Goal: Use online tool/utility: Utilize a website feature to perform a specific function

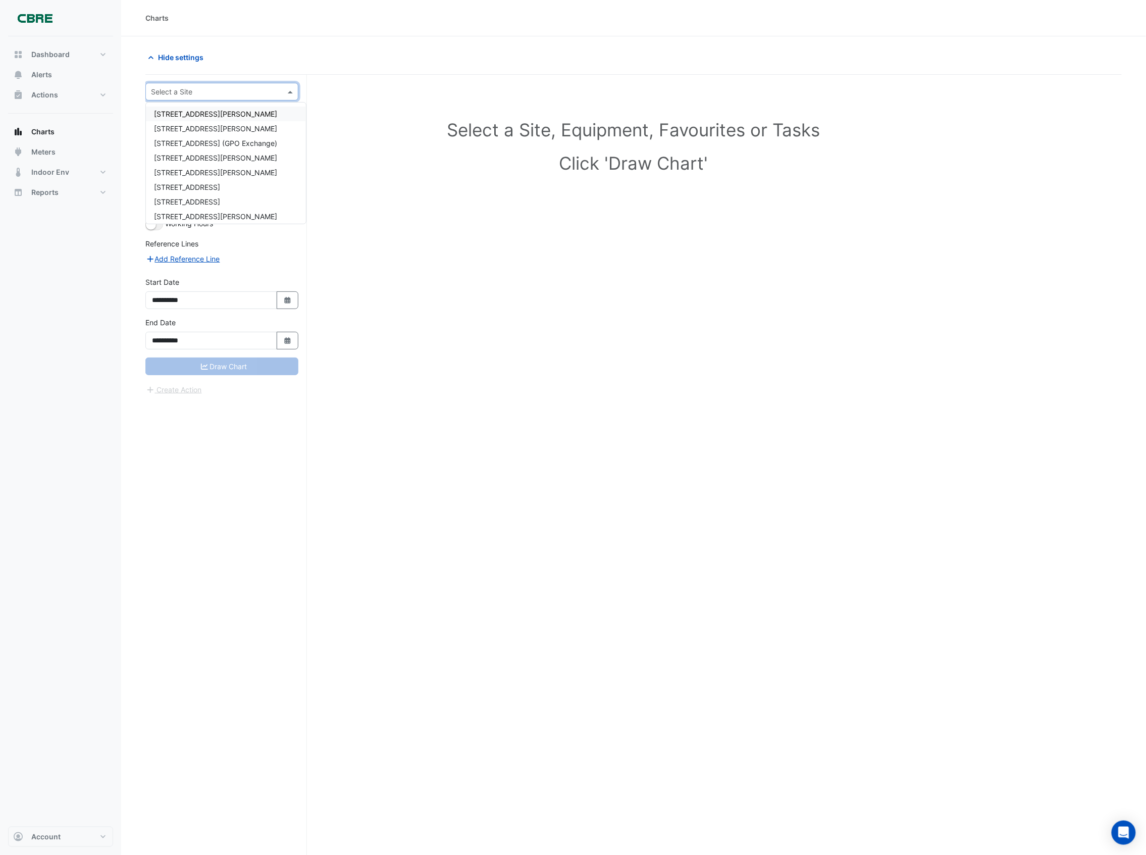
click at [222, 92] on input "text" at bounding box center [212, 92] width 122 height 11
type input "*********"
click at [205, 122] on div "[STREET_ADDRESS][PERSON_NAME]" at bounding box center [222, 114] width 152 height 23
click at [215, 118] on div "[STREET_ADDRESS][PERSON_NAME]" at bounding box center [222, 114] width 152 height 15
click at [223, 123] on input "text" at bounding box center [212, 122] width 105 height 11
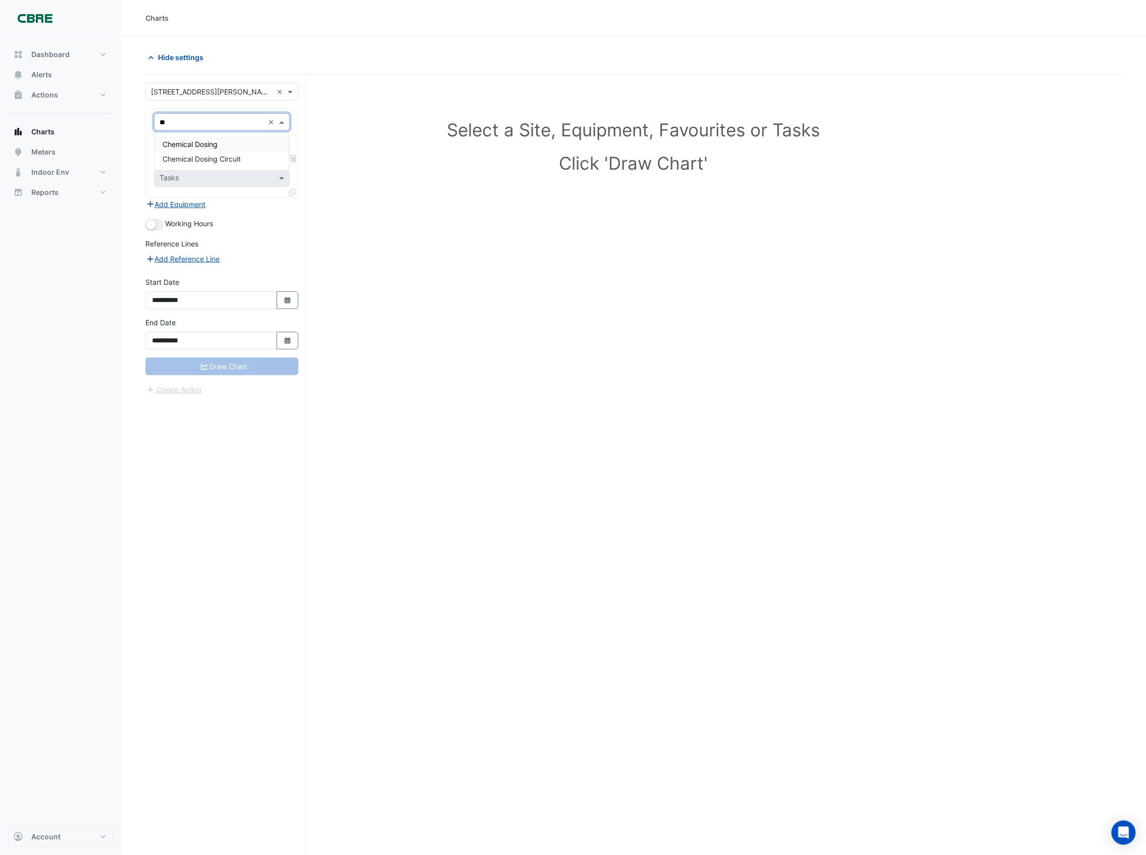
type input "*"
type input "**"
click at [211, 136] on div "Chemical Dosing Chemical Dosing Circuit" at bounding box center [222, 151] width 134 height 37
click at [211, 140] on span "Chemical Dosing" at bounding box center [190, 144] width 55 height 9
click at [237, 157] on input "text" at bounding box center [216, 153] width 113 height 11
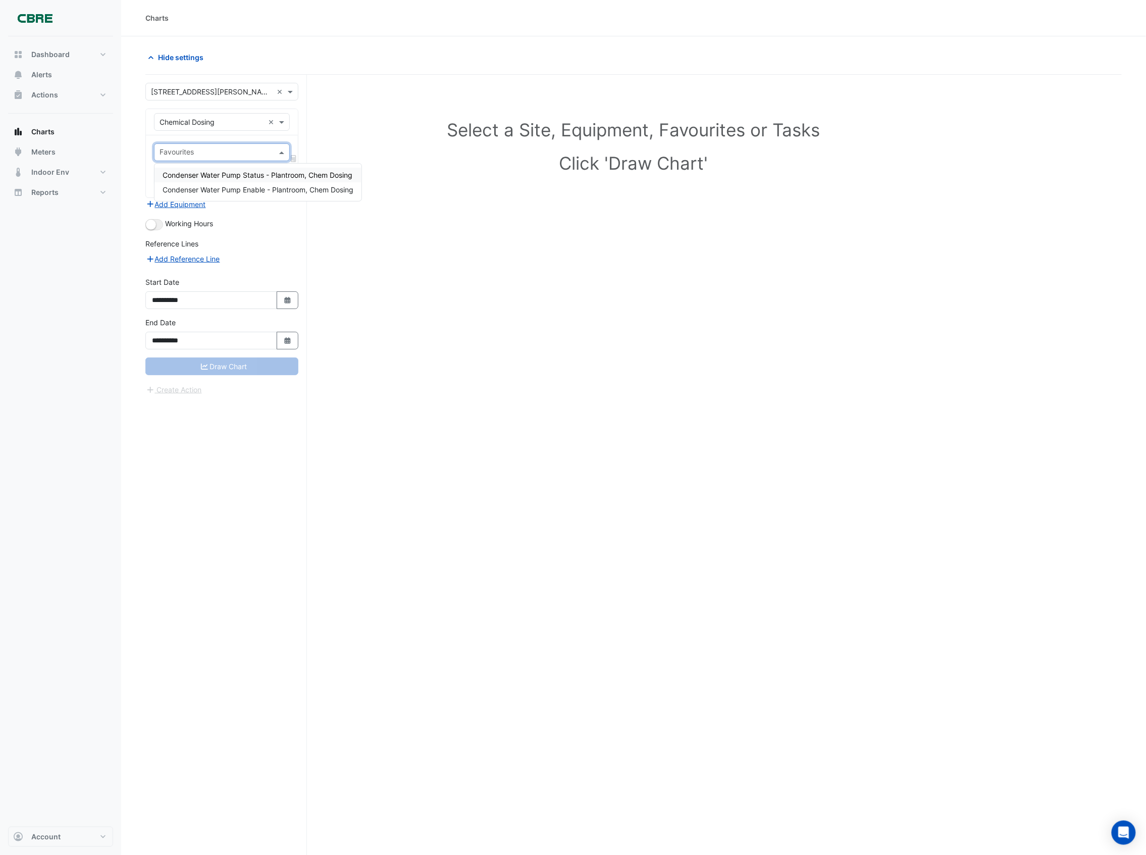
click at [239, 174] on span "Condenser Water Pump Status - Plantroom, Chem Dosing" at bounding box center [258, 175] width 190 height 9
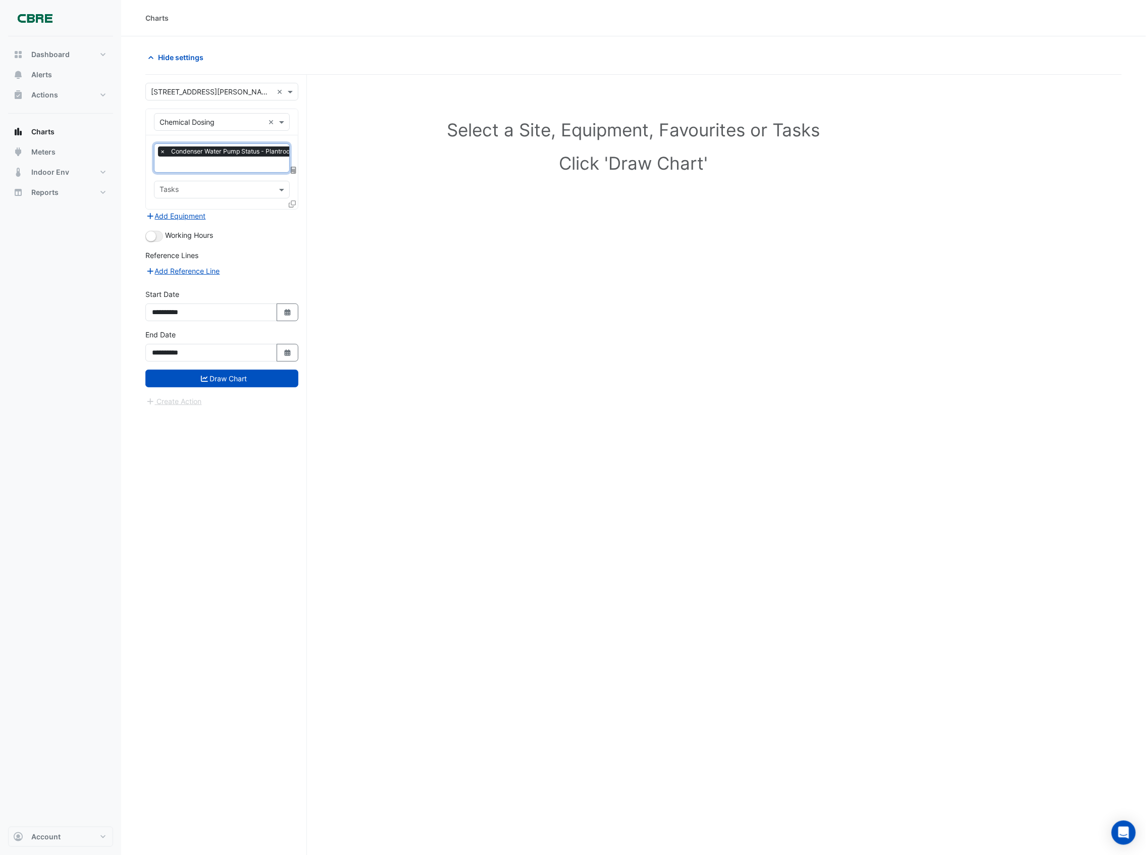
click at [230, 186] on input "text" at bounding box center [216, 190] width 113 height 11
click at [227, 208] on span "CWP00031-1 869365" at bounding box center [200, 212] width 74 height 9
click at [187, 211] on button "Add Equipment" at bounding box center [175, 216] width 61 height 12
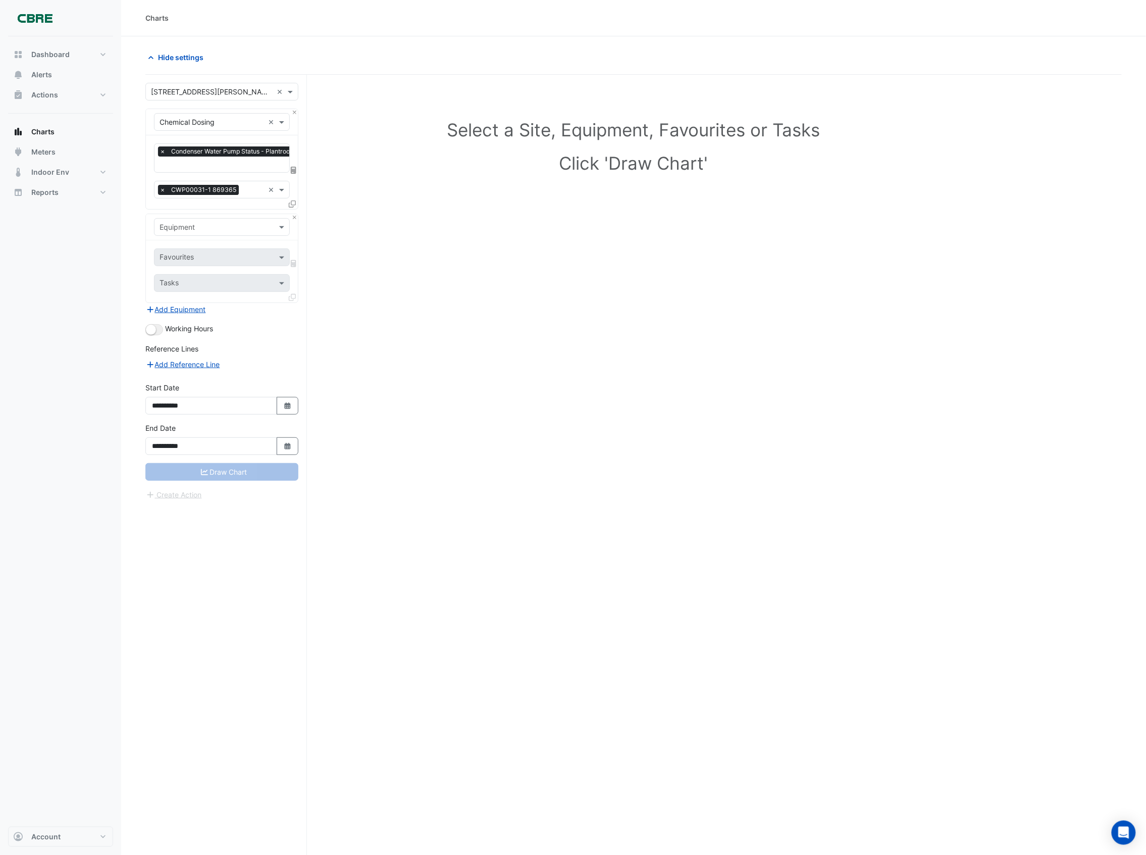
click at [190, 231] on input "text" at bounding box center [212, 227] width 105 height 11
type input "****"
click at [198, 263] on span "Chemical Dosing Circuit" at bounding box center [202, 264] width 78 height 9
click at [200, 256] on input "text" at bounding box center [216, 258] width 113 height 11
drag, startPoint x: 190, startPoint y: 281, endPoint x: 187, endPoint y: 289, distance: 9.3
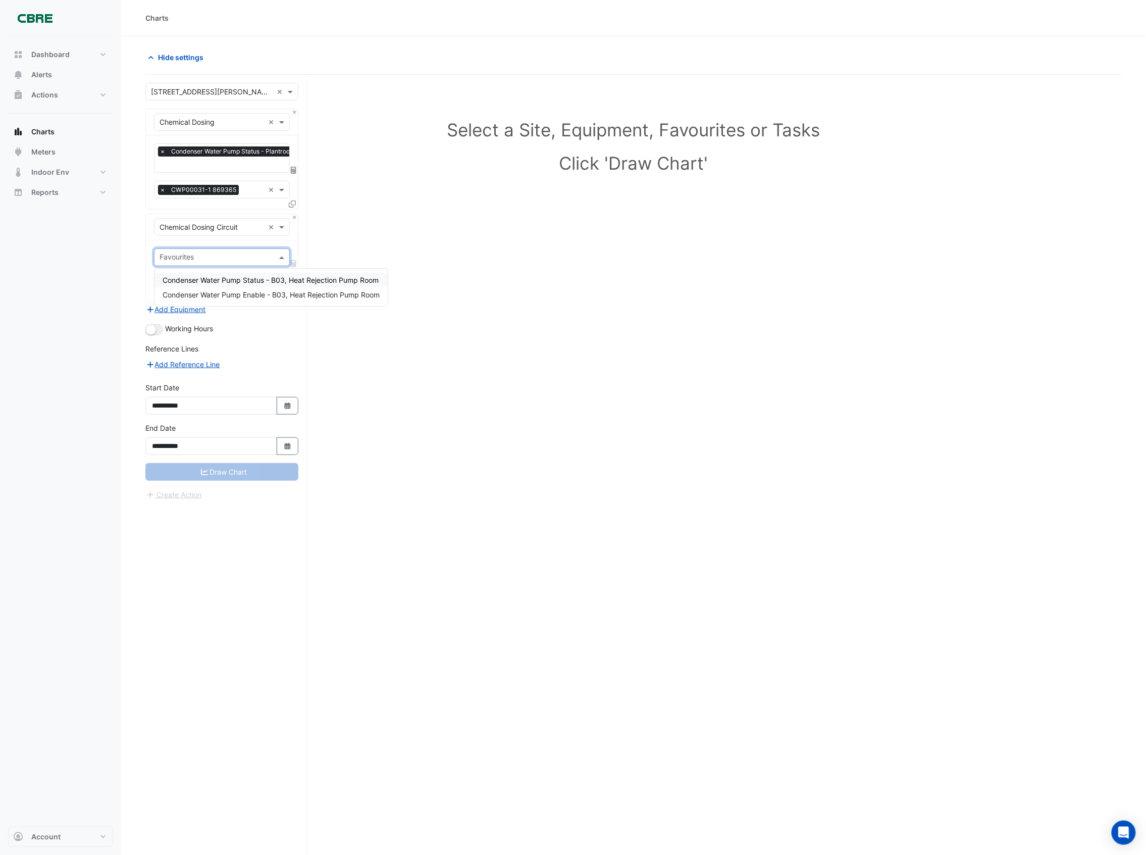
click at [190, 281] on span "Condenser Water Pump Status - B03, Heat Rejection Pump Room" at bounding box center [271, 280] width 216 height 9
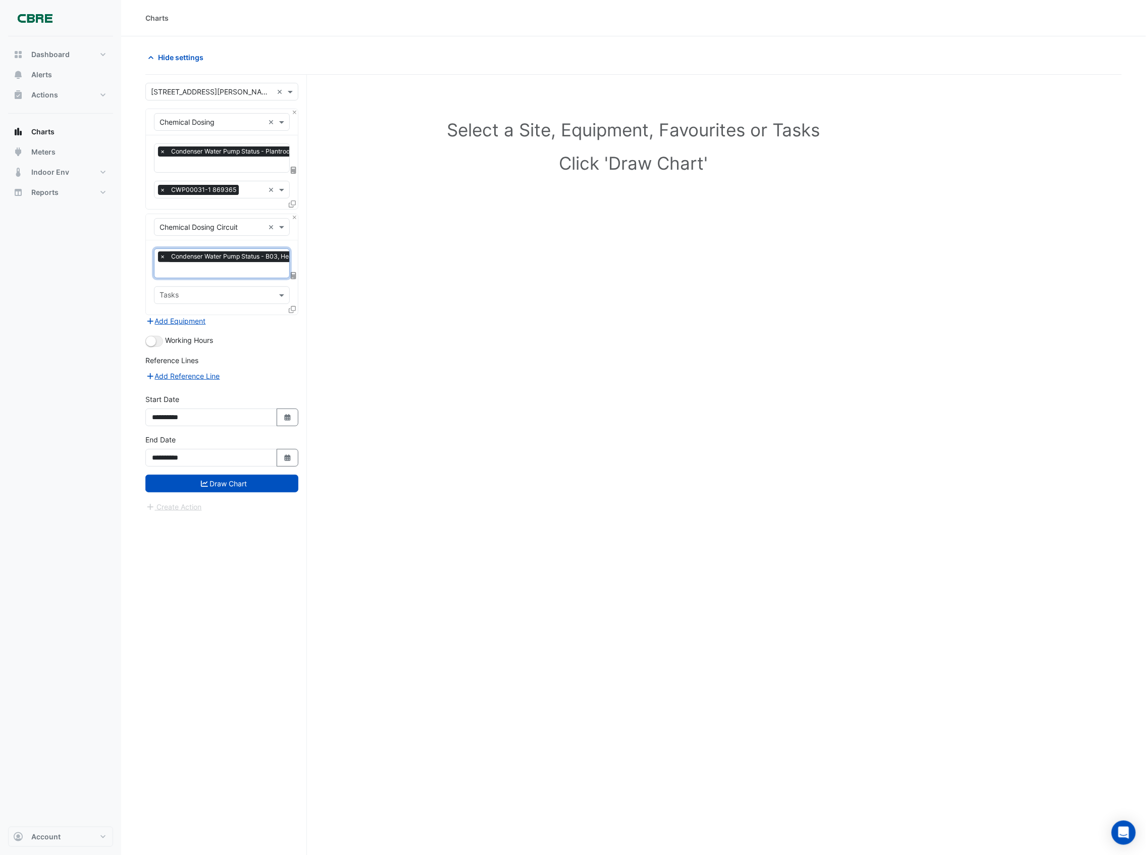
click at [205, 295] on input "text" at bounding box center [216, 296] width 113 height 11
click at [198, 316] on span "CWP00031-1 868464" at bounding box center [200, 317] width 74 height 9
click at [186, 317] on button "Add Equipment" at bounding box center [175, 321] width 61 height 12
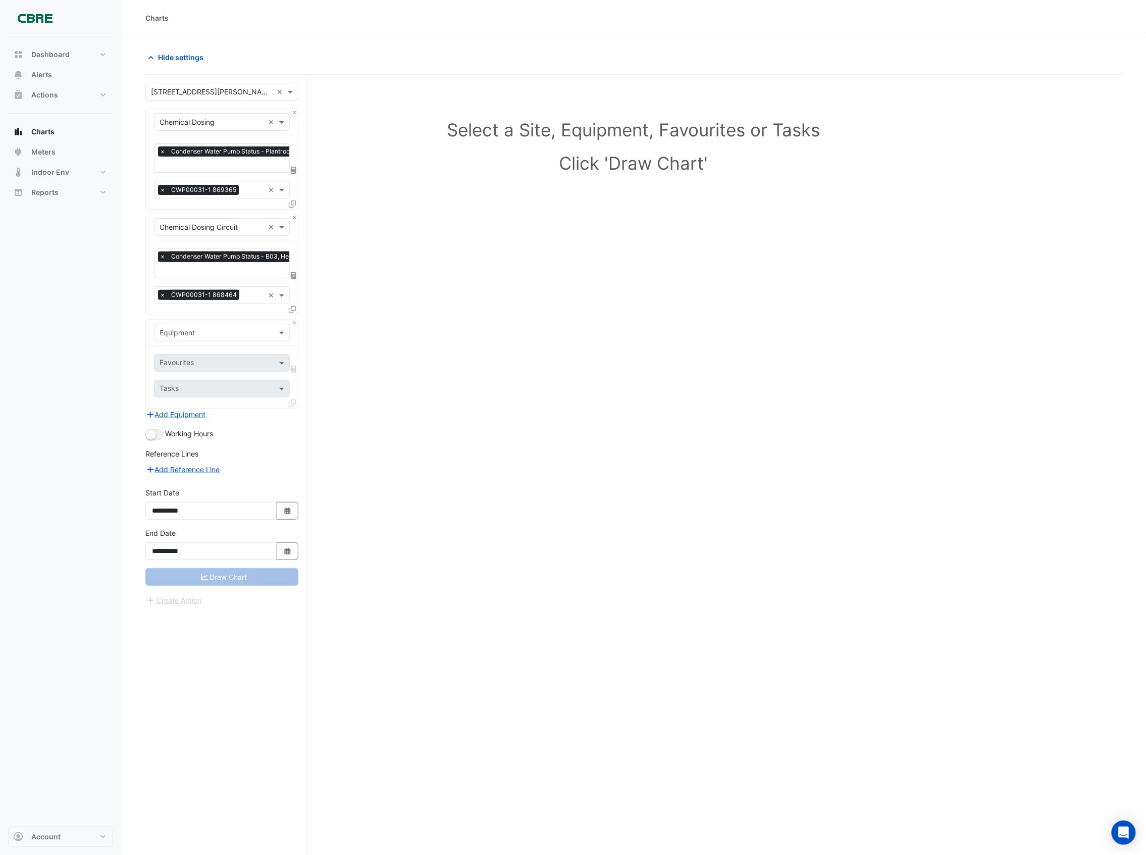
click at [198, 335] on input "text" at bounding box center [212, 333] width 105 height 11
type input "**"
click at [252, 360] on div "CWP-B3-01" at bounding box center [262, 354] width 214 height 15
click at [251, 360] on input "text" at bounding box center [211, 364] width 102 height 11
click at [213, 333] on input "text" at bounding box center [212, 333] width 105 height 11
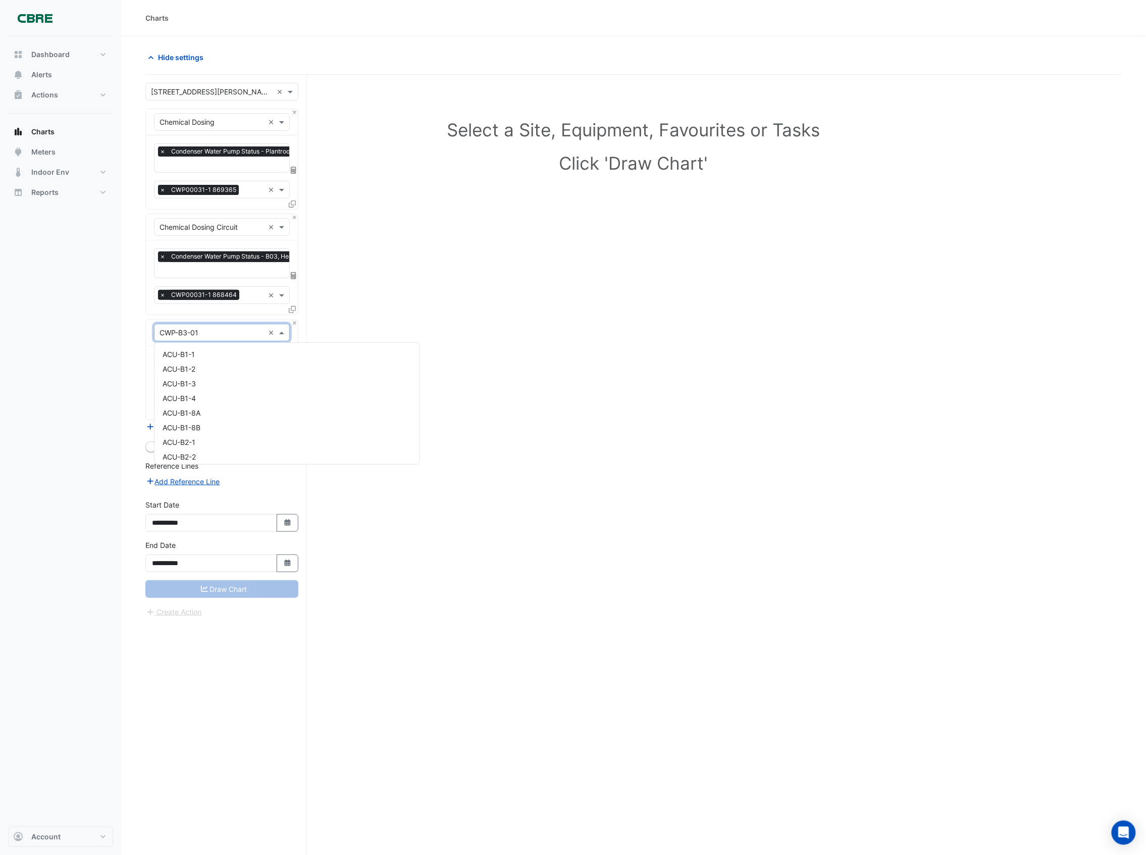
scroll to position [6170, 0]
click at [232, 363] on div "CWP-B3-01-VSD" at bounding box center [287, 365] width 265 height 15
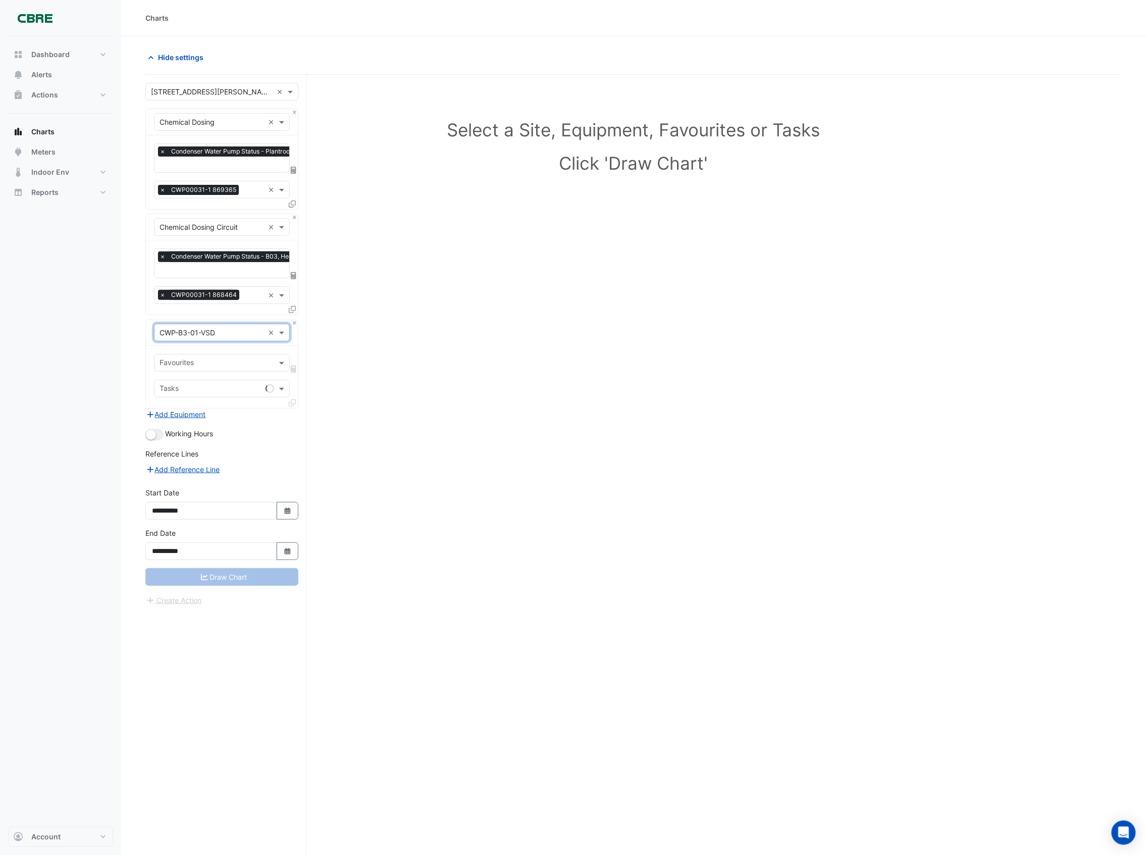
click at [239, 356] on div "Favourites" at bounding box center [214, 363] width 118 height 16
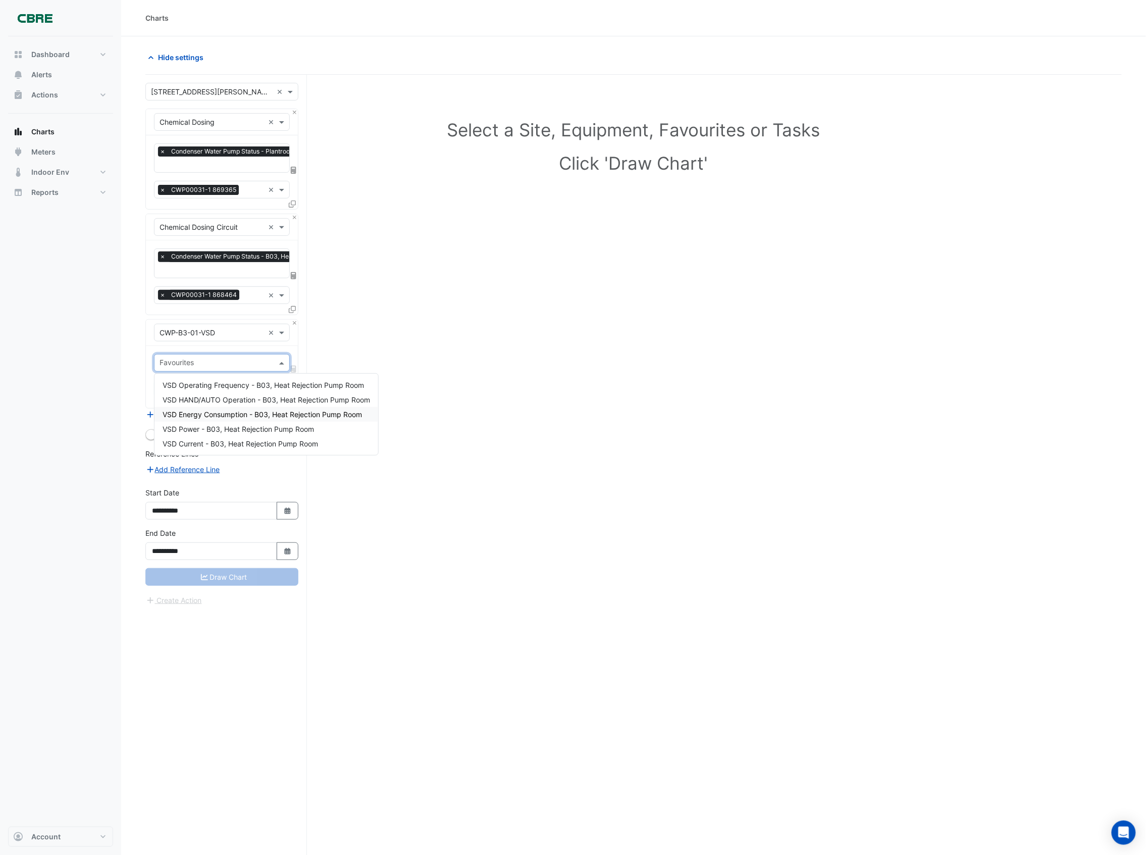
click at [241, 412] on span "VSD Energy Consumption - B03, Heat Rejection Pump Room" at bounding box center [262, 414] width 199 height 9
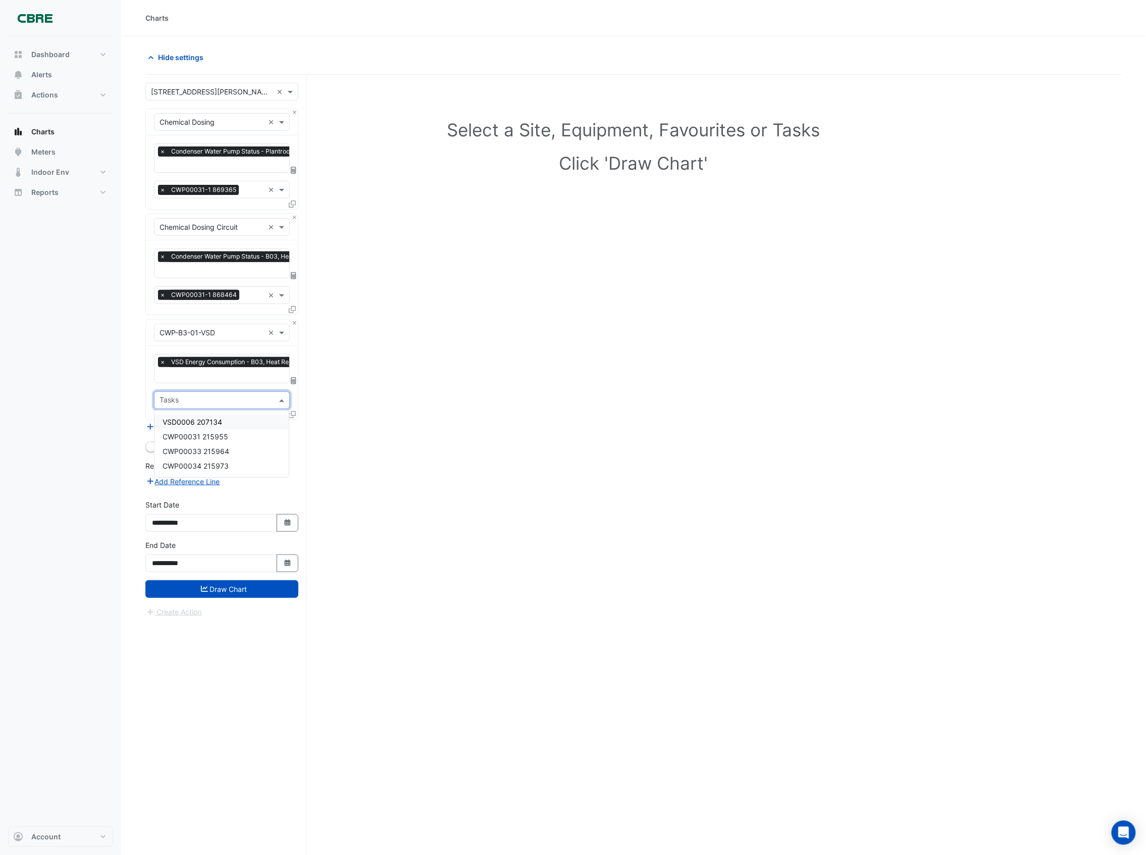
click at [239, 398] on input "text" at bounding box center [216, 401] width 113 height 11
click at [236, 405] on input "text" at bounding box center [216, 401] width 113 height 11
click at [379, 510] on div "Select a Site, Equipment, Favourites or Tasks Click 'Draw Chart'" at bounding box center [633, 484] width 977 height 819
click at [196, 428] on button "Add Equipment" at bounding box center [175, 427] width 61 height 12
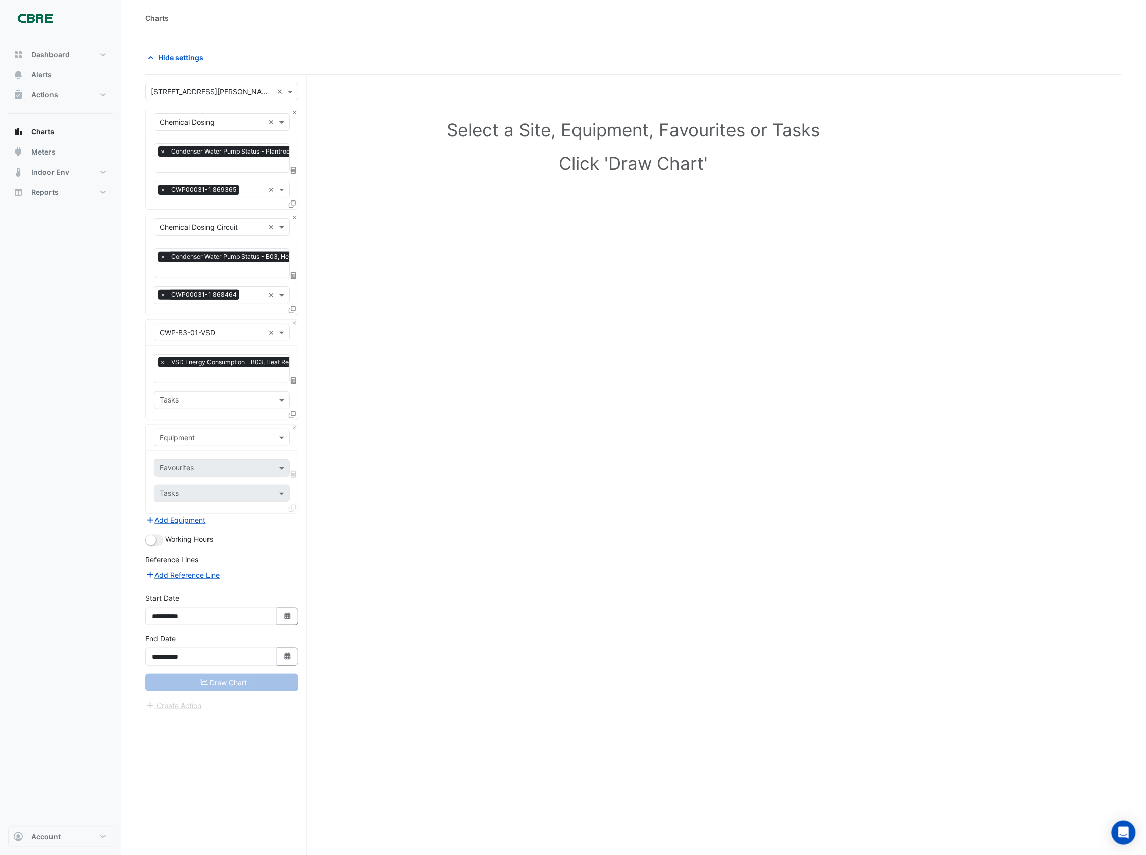
click at [205, 437] on input "text" at bounding box center [212, 438] width 105 height 11
type input "***"
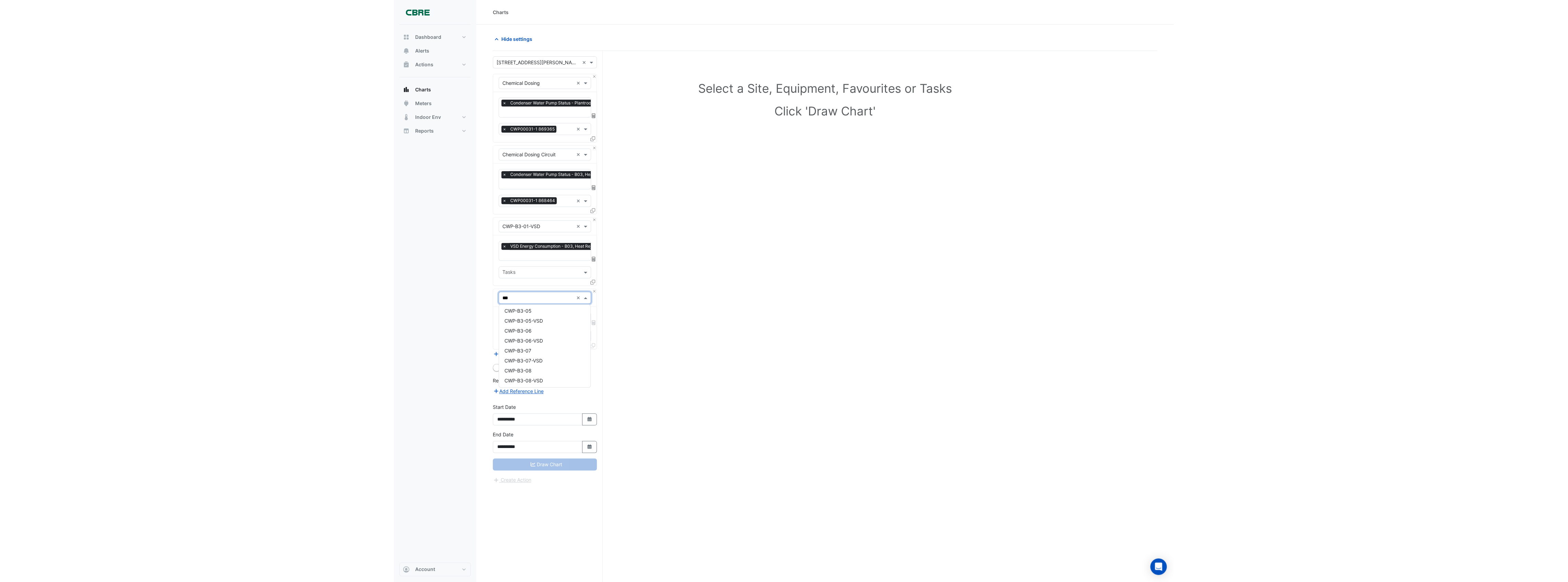
scroll to position [82, 0]
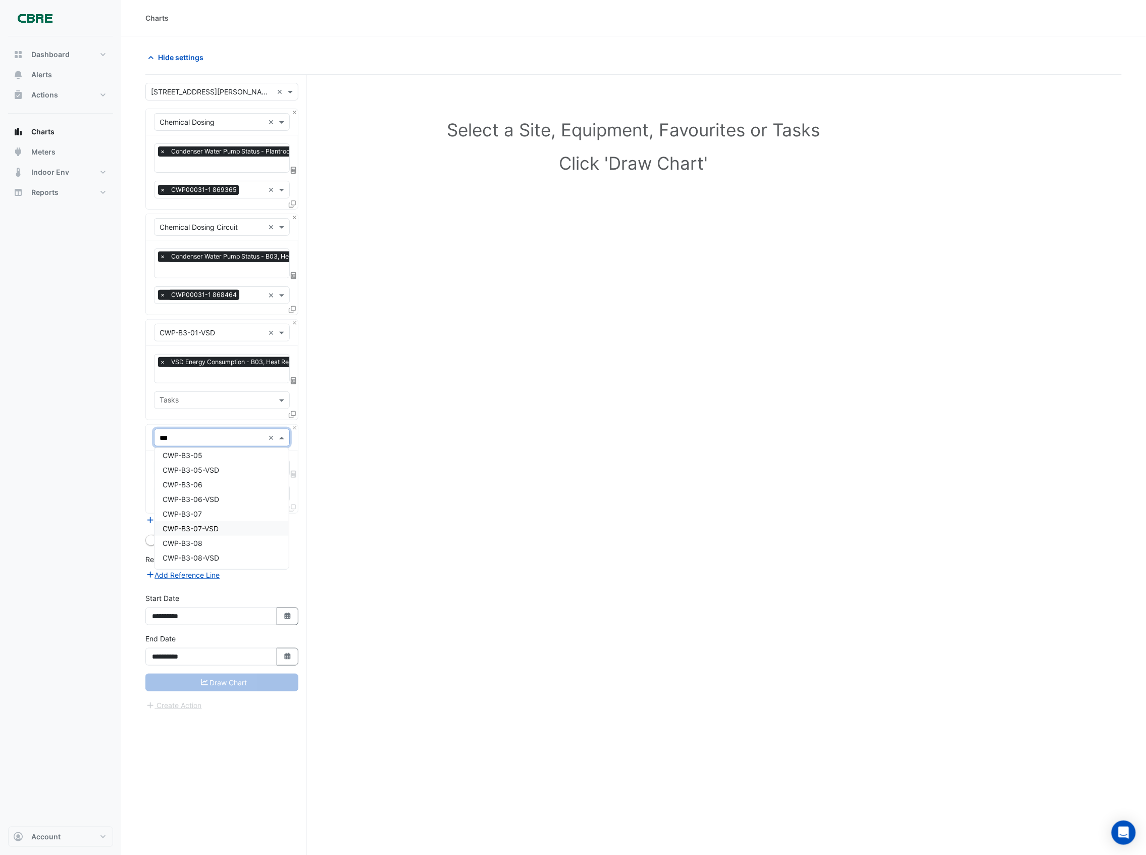
click at [223, 528] on div "CWP-B3-07-VSD" at bounding box center [222, 528] width 134 height 15
click at [226, 467] on input "text" at bounding box center [216, 469] width 113 height 11
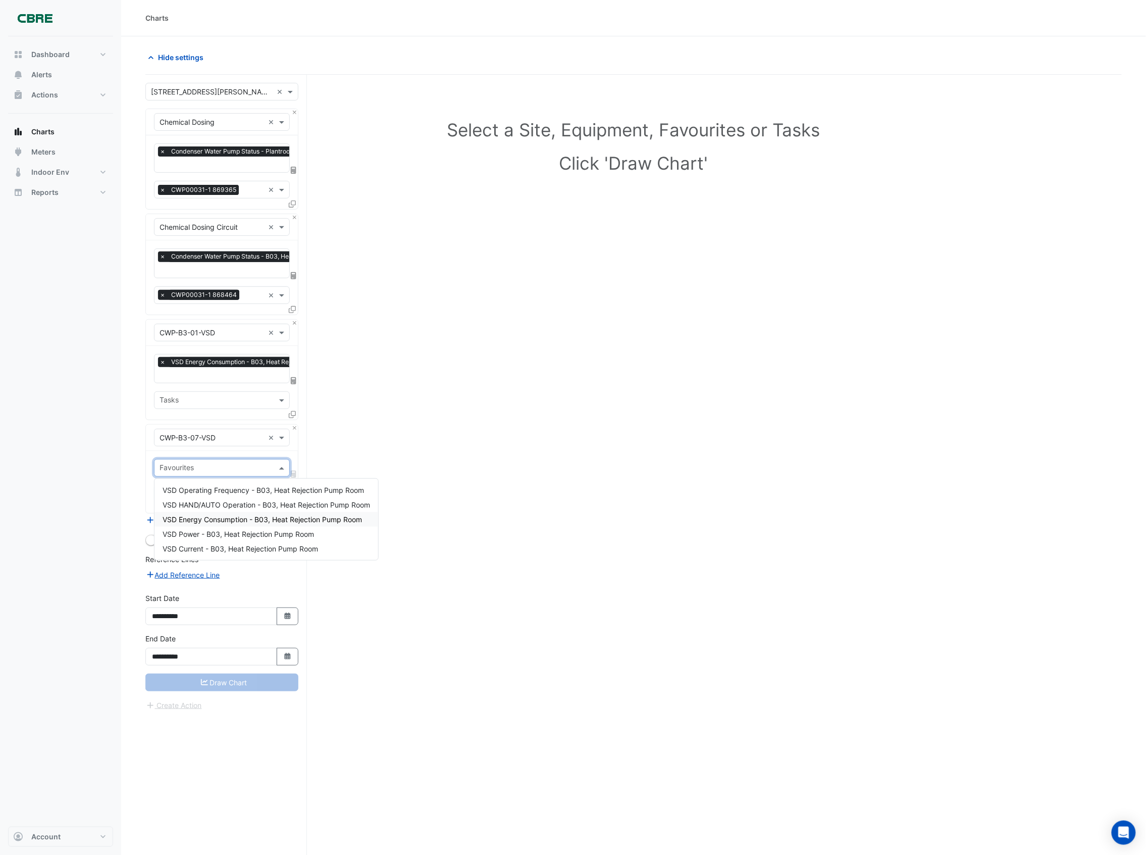
click at [219, 519] on span "VSD Energy Consumption - B03, Heat Rejection Pump Room" at bounding box center [262, 519] width 199 height 9
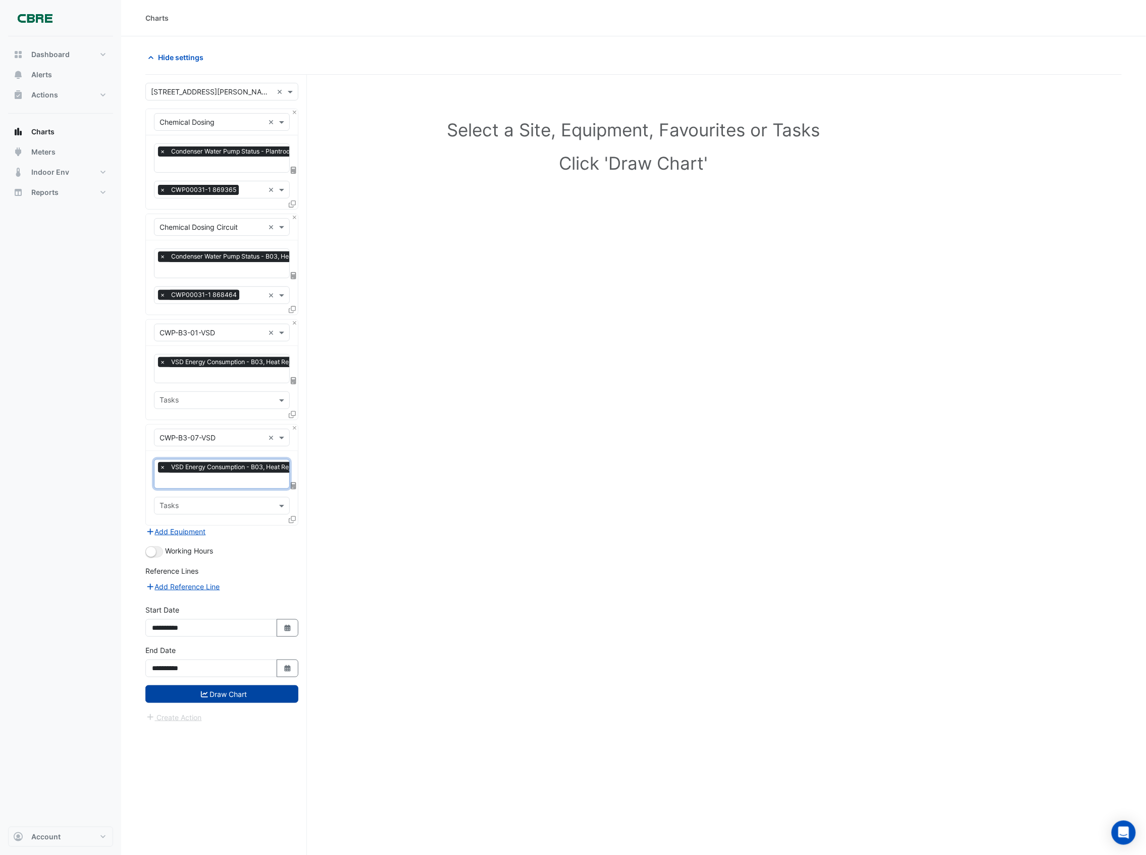
click at [251, 696] on button "Draw Chart" at bounding box center [221, 694] width 153 height 18
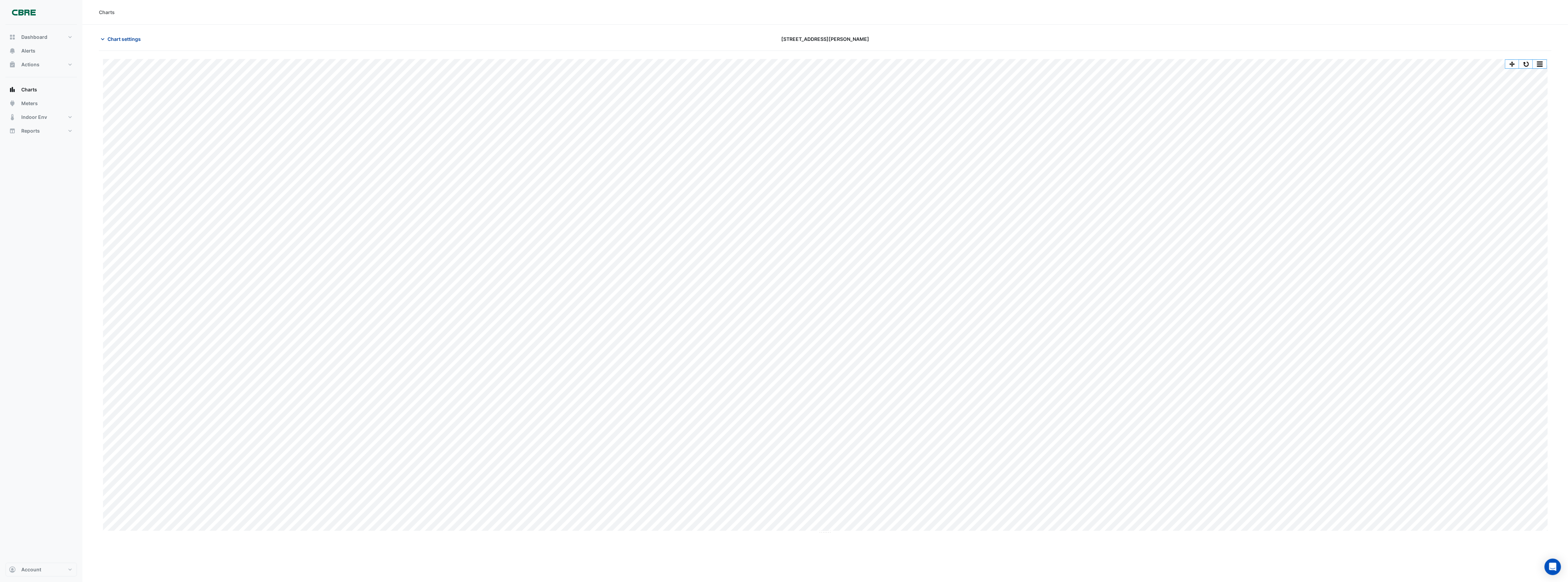
click at [122, 40] on span "Chart settings" at bounding box center [124, 39] width 33 height 7
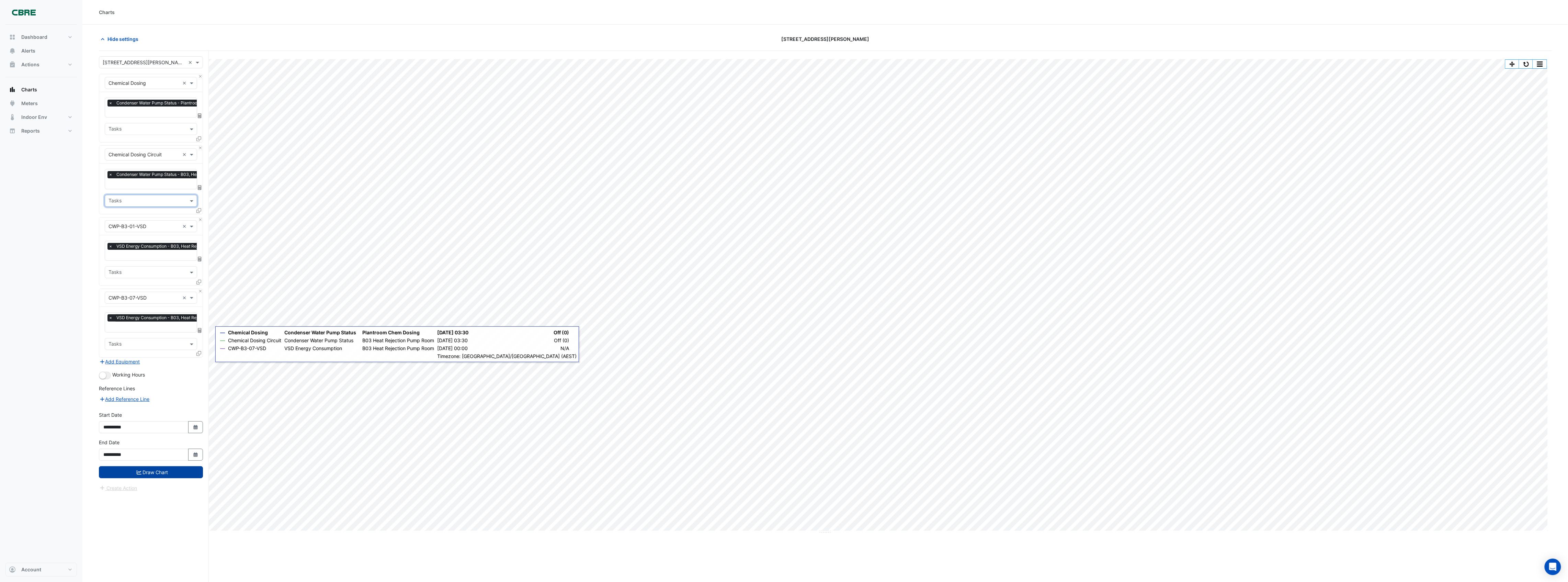
click at [169, 470] on button "Draw Chart" at bounding box center [150, 472] width 104 height 12
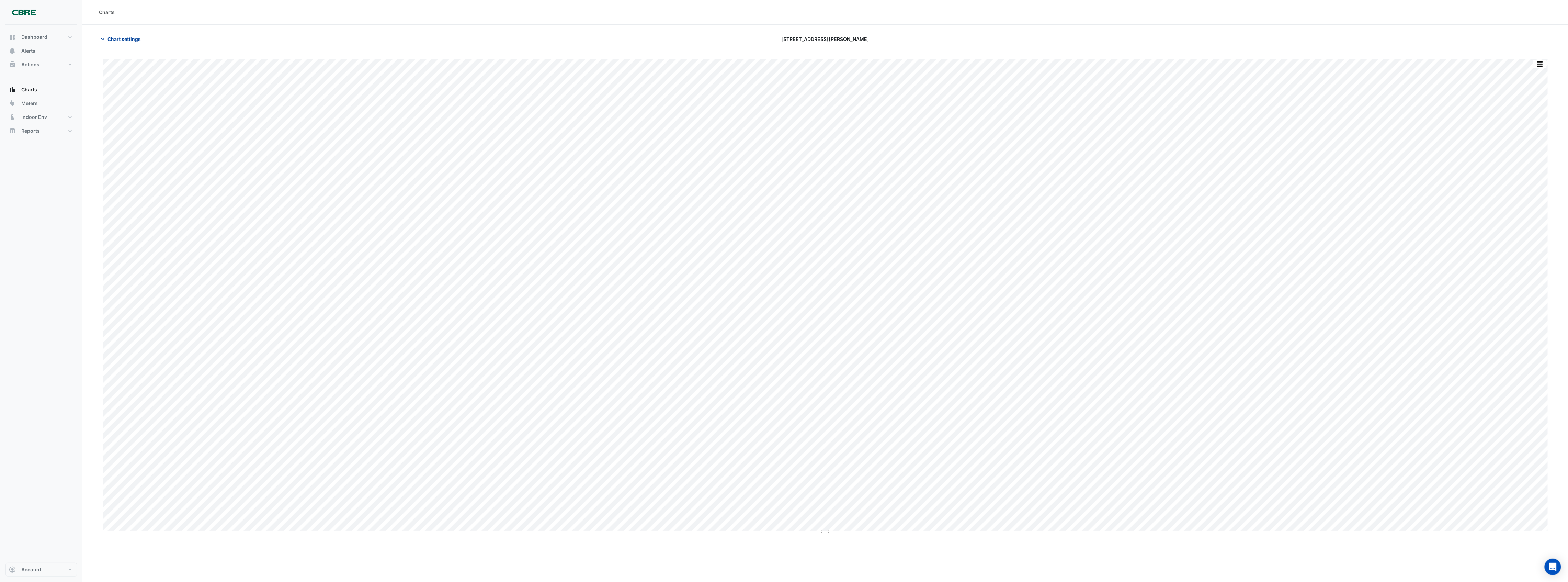
click at [129, 43] on button "Chart settings" at bounding box center [122, 39] width 46 height 12
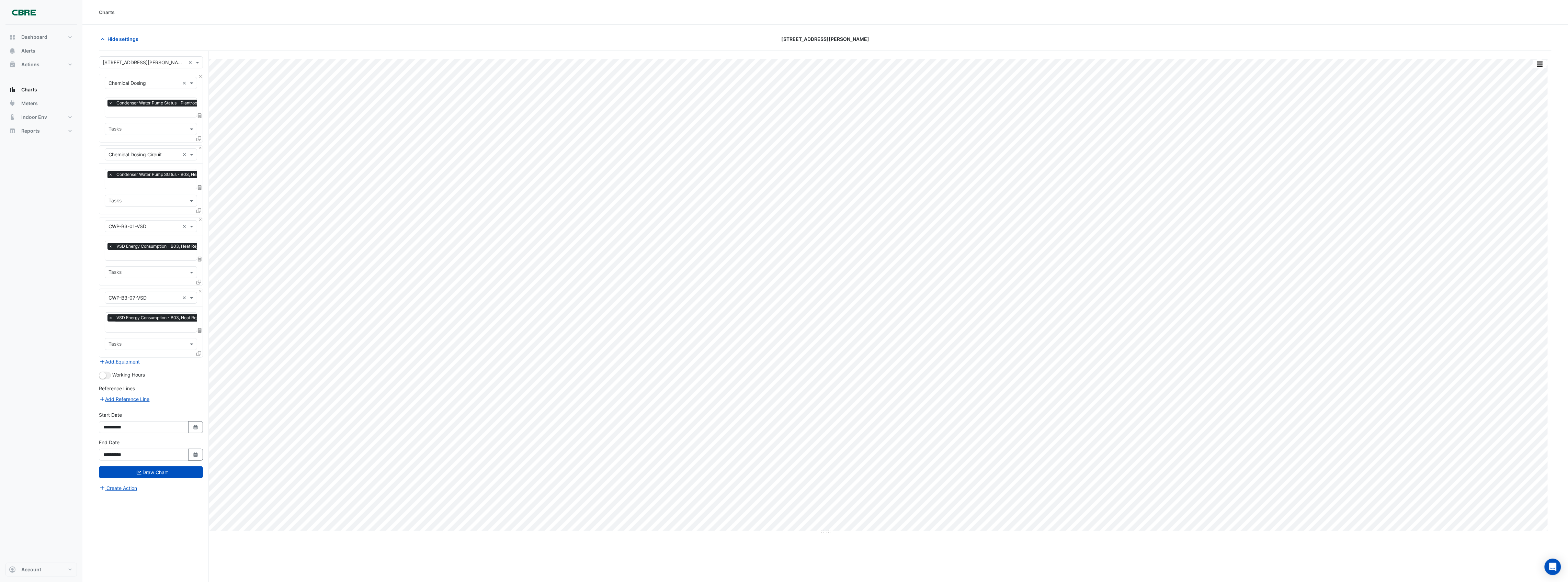
scroll to position [0, 3]
click at [153, 112] on input "text" at bounding box center [167, 112] width 124 height 7
click at [153, 138] on span "Condenser Water Pump Enable - Plantroom, Chem Dosing" at bounding box center [175, 136] width 130 height 6
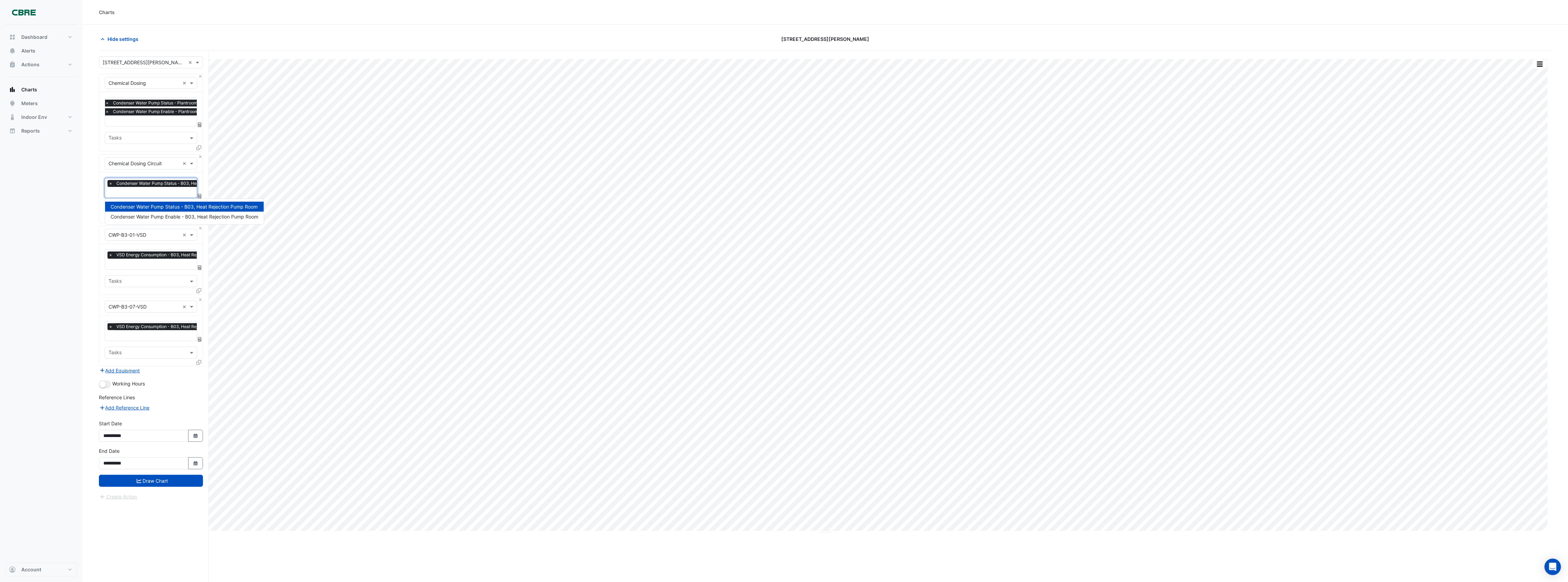
click at [153, 196] on div at bounding box center [177, 192] width 140 height 9
click at [157, 216] on span "Condenser Water Pump Enable - B03, Heat Rejection Pump Room" at bounding box center [184, 216] width 148 height 6
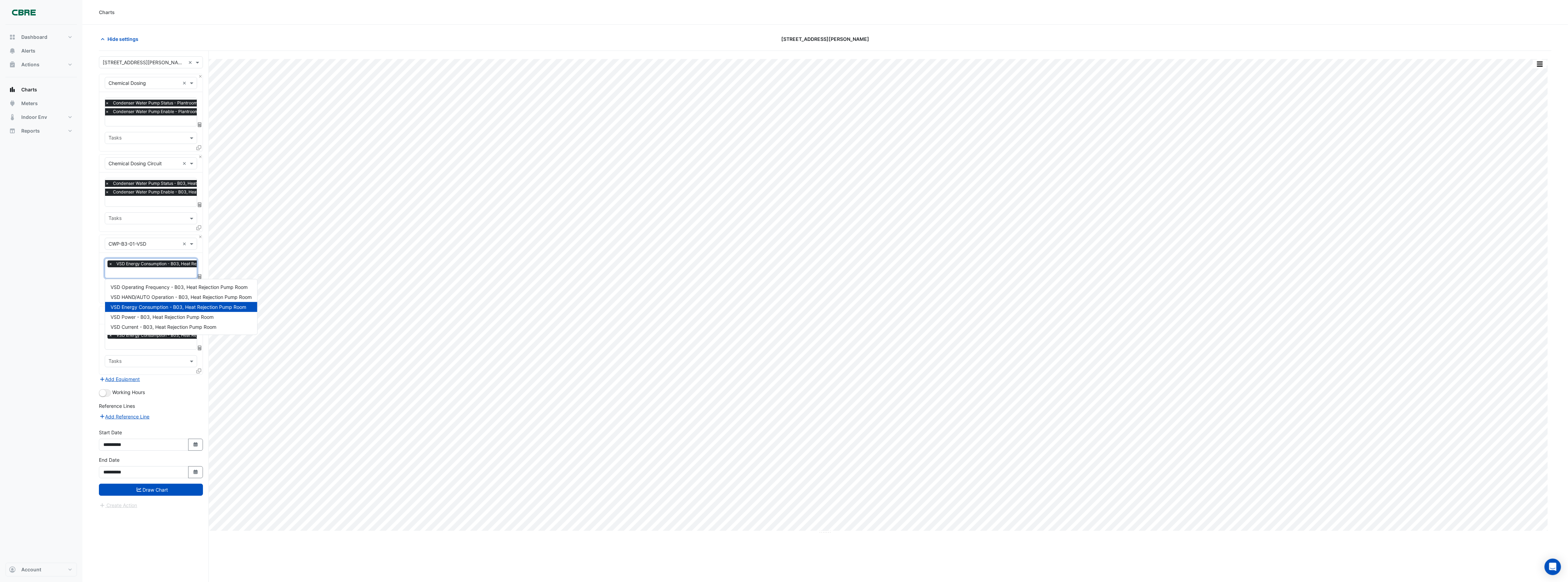
click at [142, 272] on input "text" at bounding box center [173, 273] width 129 height 7
click at [177, 289] on span "VSD Operating Frequency - B03, Heat Rejection Pump Room" at bounding box center [180, 287] width 137 height 6
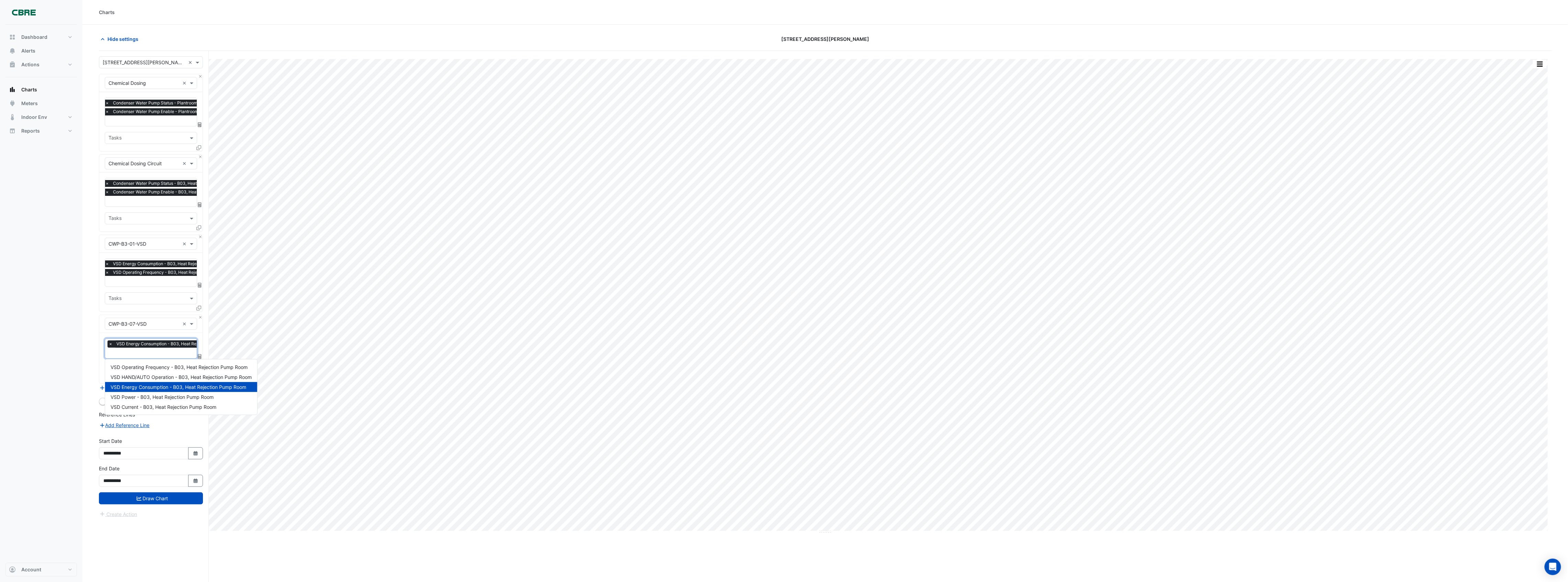
click at [153, 354] on input "text" at bounding box center [173, 354] width 129 height 7
click at [172, 365] on span "VSD Operating Frequency - B03, Heat Rejection Pump Room" at bounding box center [180, 366] width 137 height 6
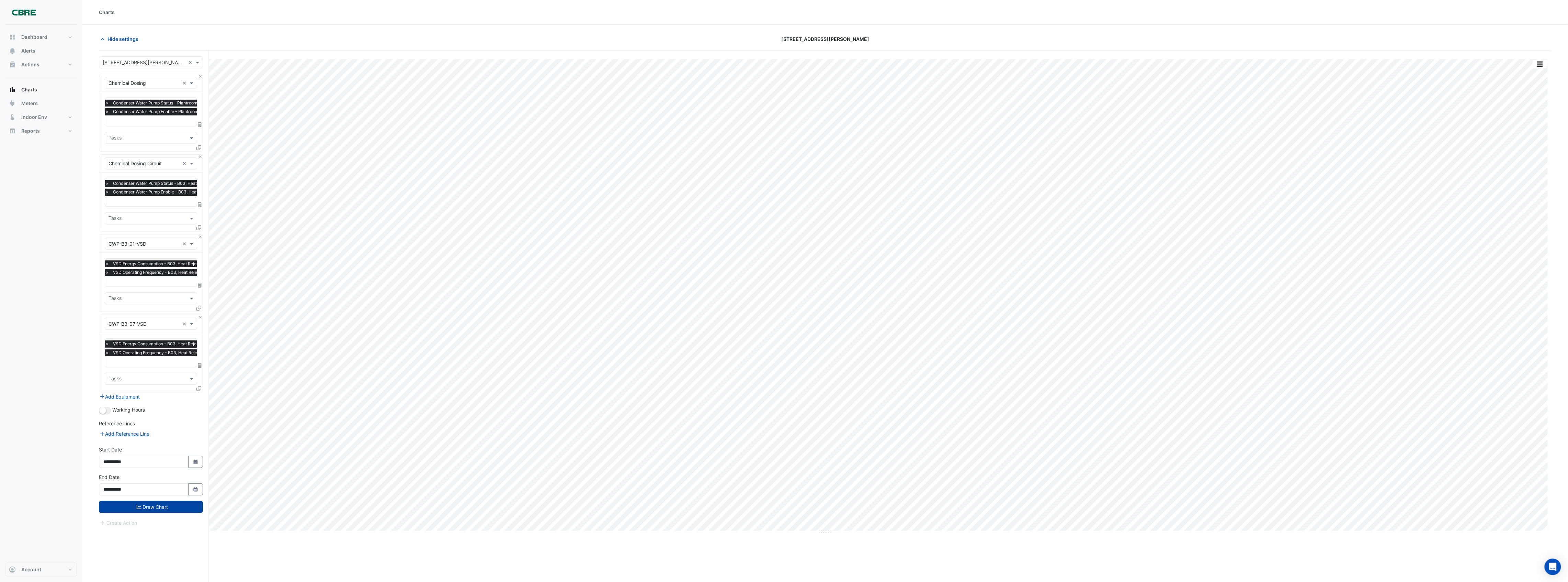
click at [173, 506] on button "Draw Chart" at bounding box center [150, 507] width 104 height 12
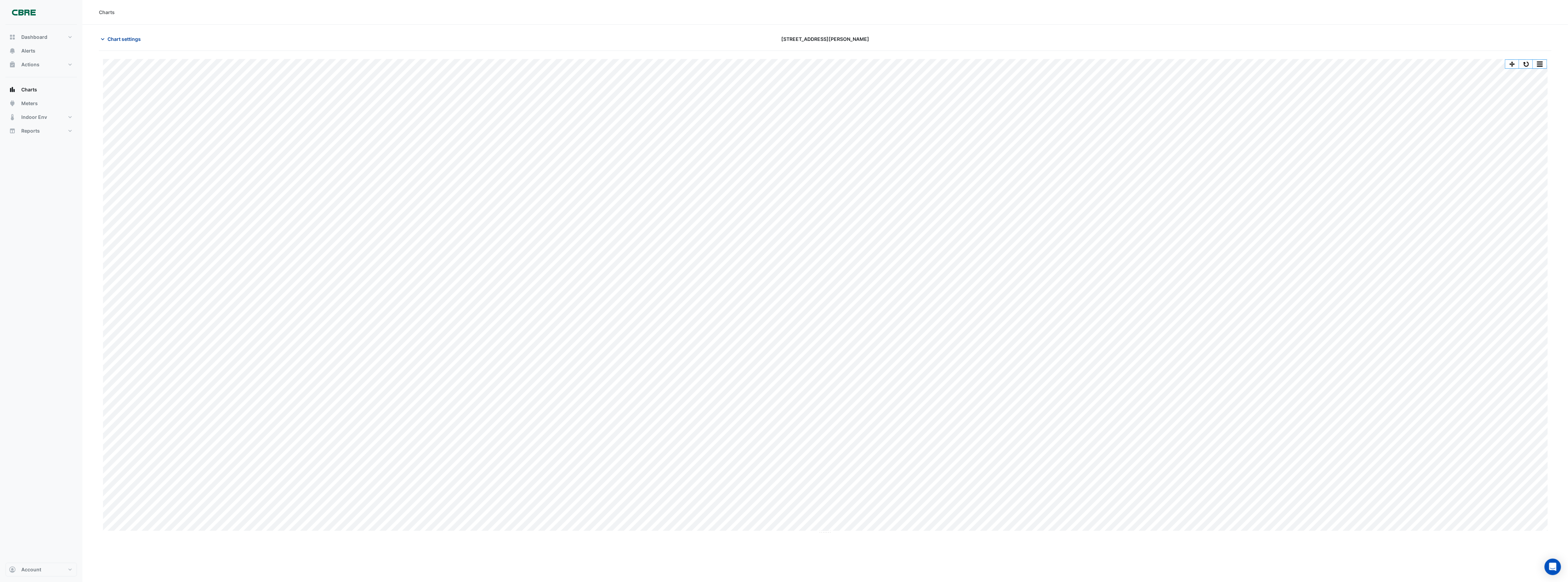
click at [131, 41] on span "Chart settings" at bounding box center [124, 39] width 33 height 7
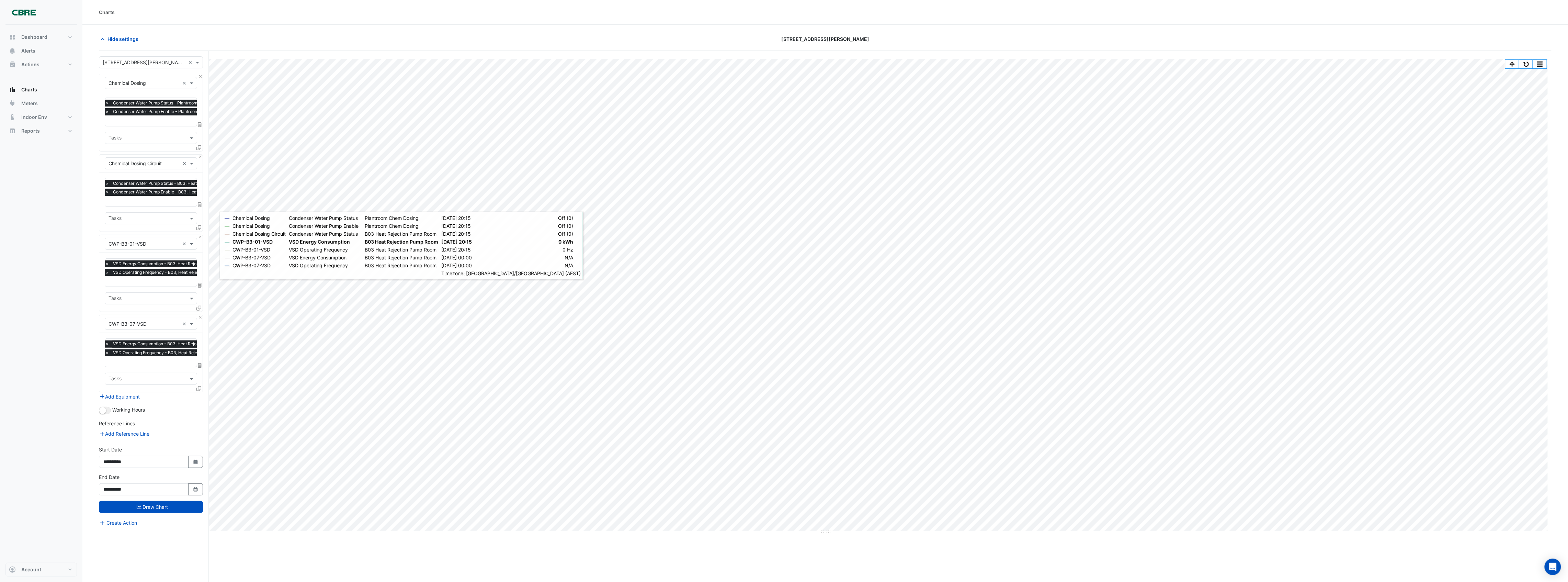
click at [156, 249] on div "× CWP-B3-01-VSD ×" at bounding box center [151, 243] width 92 height 12
click at [139, 264] on div "CWP-B3-02" at bounding box center [195, 265] width 180 height 10
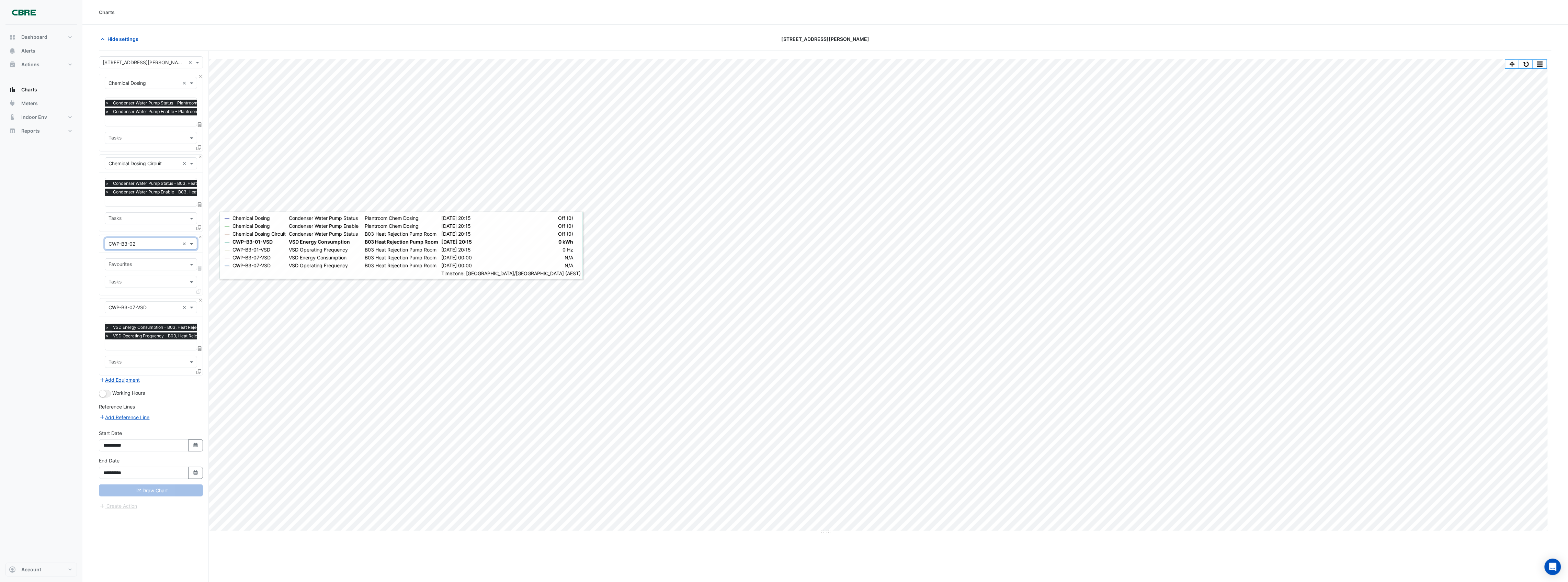
click at [139, 262] on input "text" at bounding box center [147, 264] width 77 height 7
click at [142, 285] on div "Condenser Water Pump Enable - B03, Heat Rejection Pump Room" at bounding box center [184, 289] width 158 height 10
click at [154, 316] on input "text" at bounding box center [144, 315] width 71 height 7
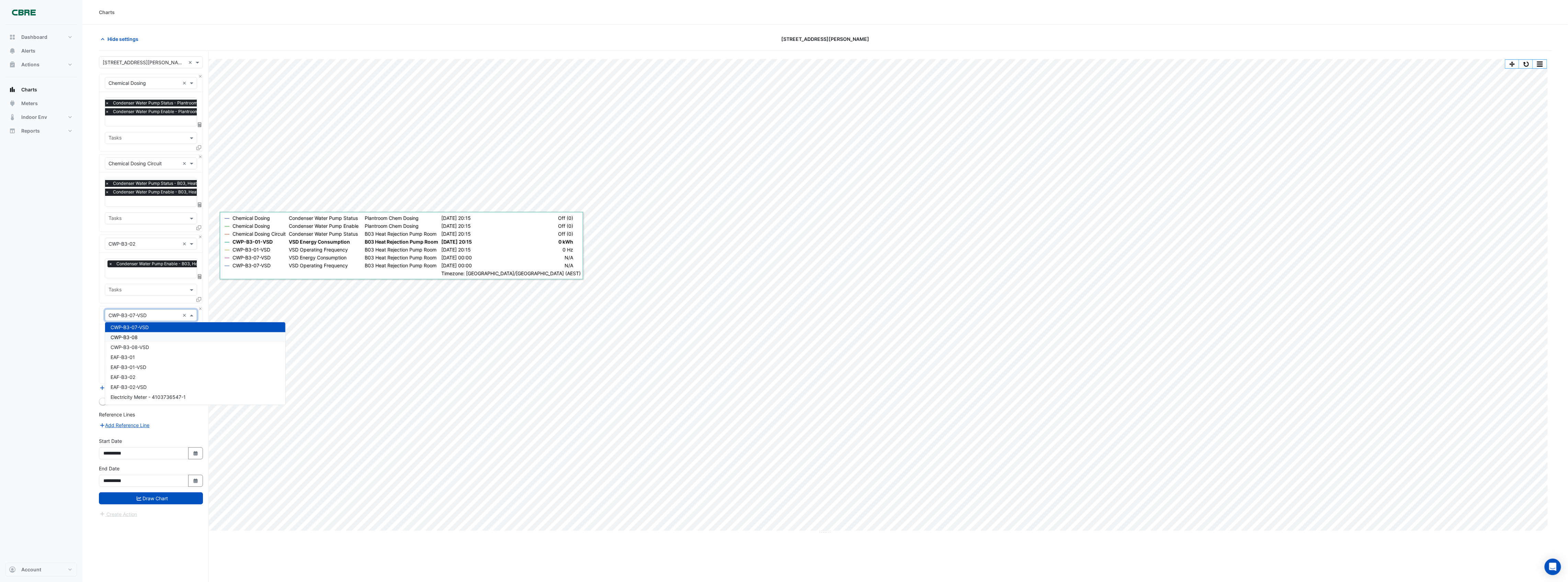
click at [141, 339] on div "CWP-B3-08" at bounding box center [195, 337] width 180 height 10
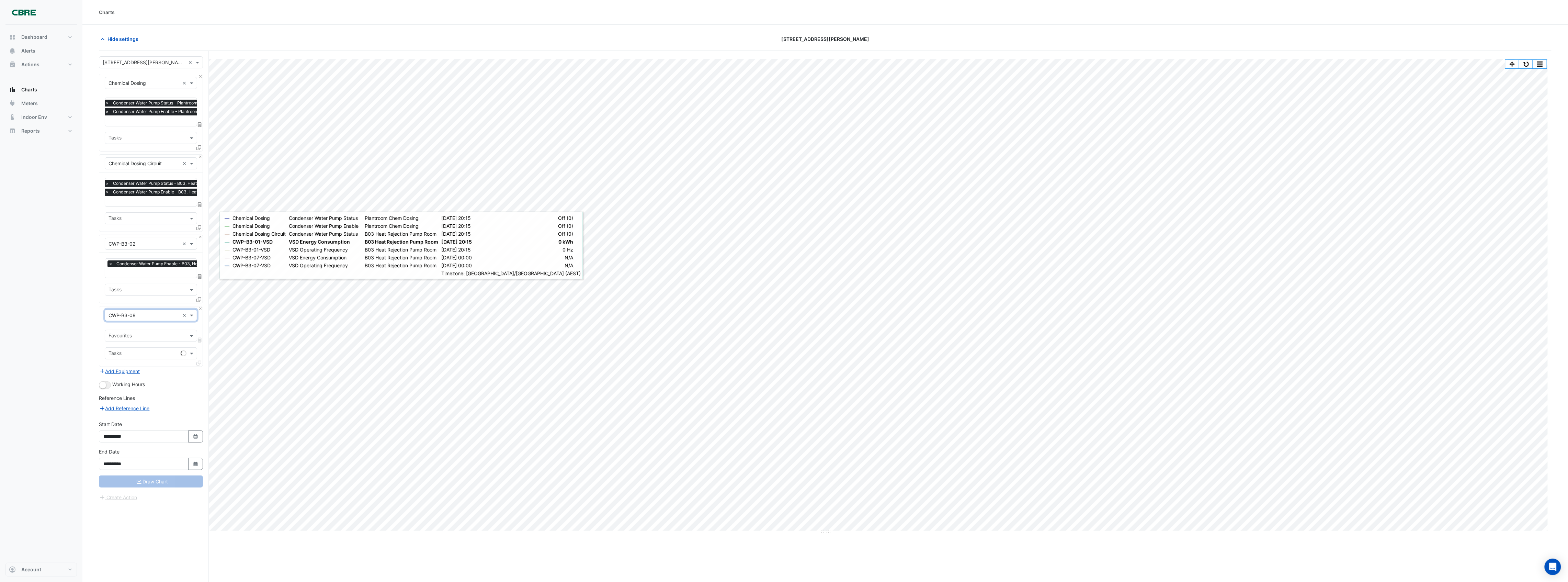
click at [142, 335] on input "text" at bounding box center [147, 336] width 77 height 7
click at [139, 349] on span "Condenser Water Pump Enable - B03, Heat Rejection Pump Room" at bounding box center [184, 351] width 148 height 6
click at [131, 486] on button "Draw Chart" at bounding box center [150, 490] width 104 height 12
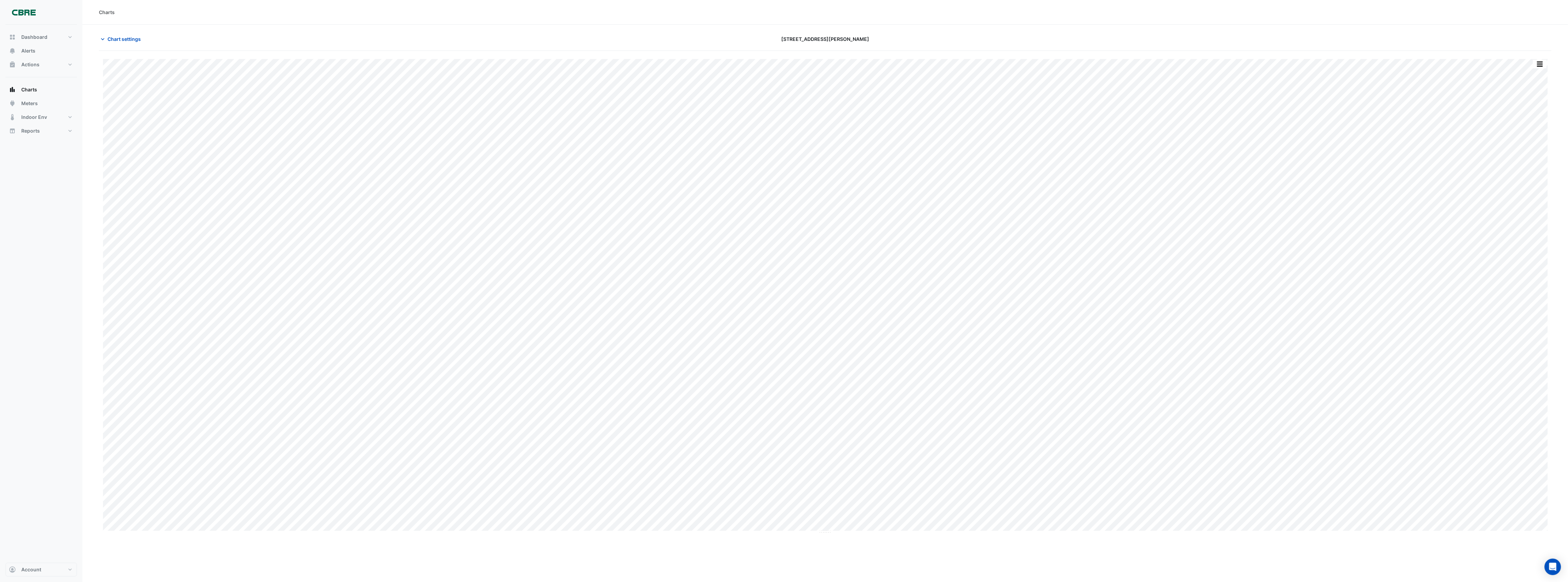
click at [594, 532] on div "Split by Equip Split All Print Save as JPEG Save as PNG Pivot Data Table Export…" at bounding box center [825, 296] width 1444 height 475
click at [139, 42] on span "Chart settings" at bounding box center [124, 39] width 33 height 7
